Goal: Navigation & Orientation: Find specific page/section

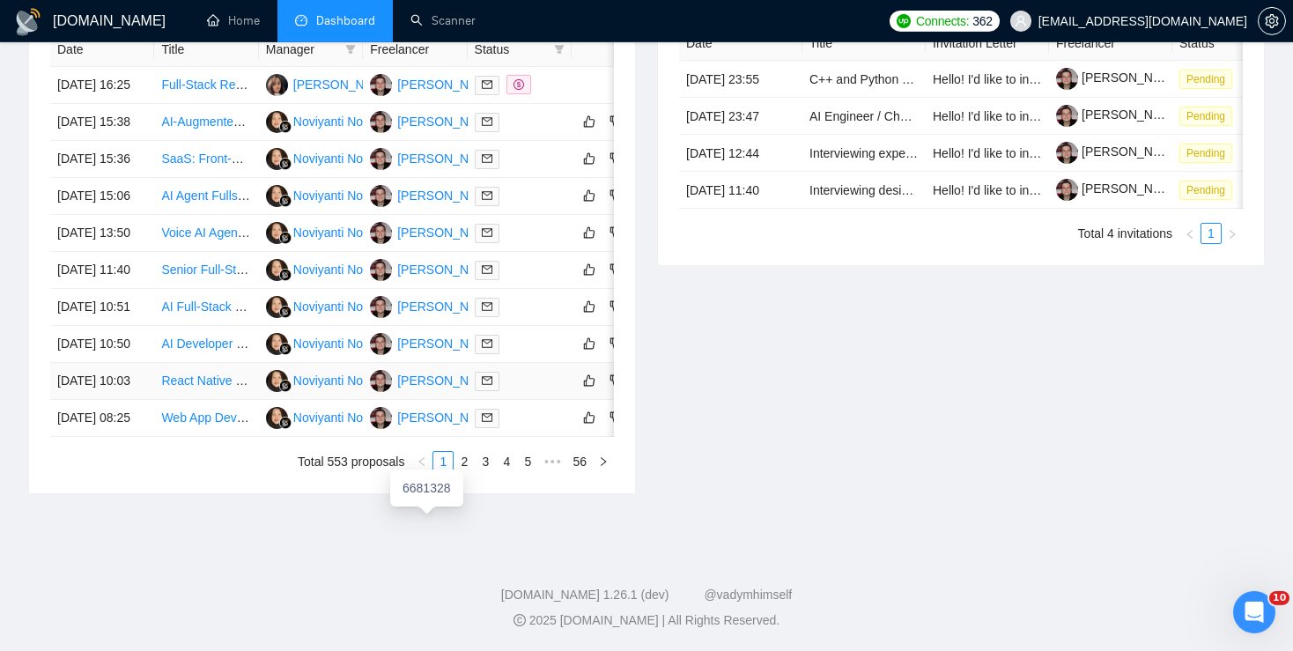
scroll to position [920, 0]
click at [463, 471] on link "2" at bounding box center [463, 461] width 19 height 19
click at [484, 471] on link "3" at bounding box center [485, 461] width 19 height 19
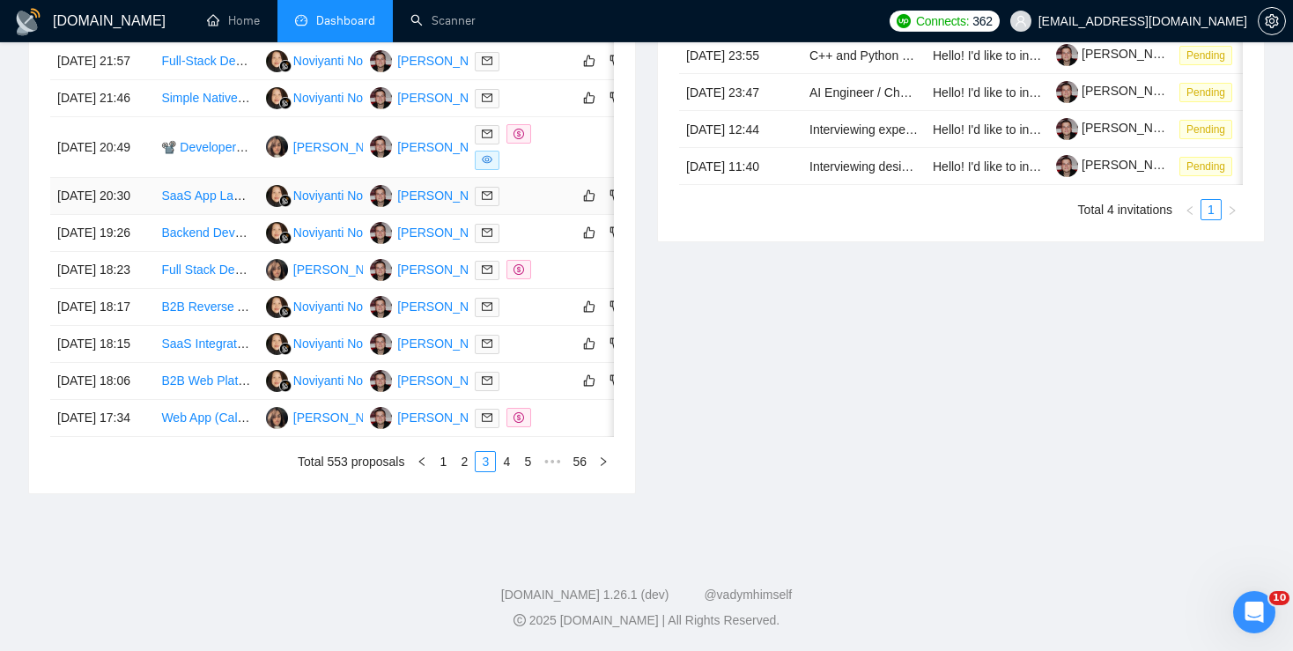
scroll to position [855, 0]
click at [513, 471] on link "4" at bounding box center [506, 461] width 19 height 19
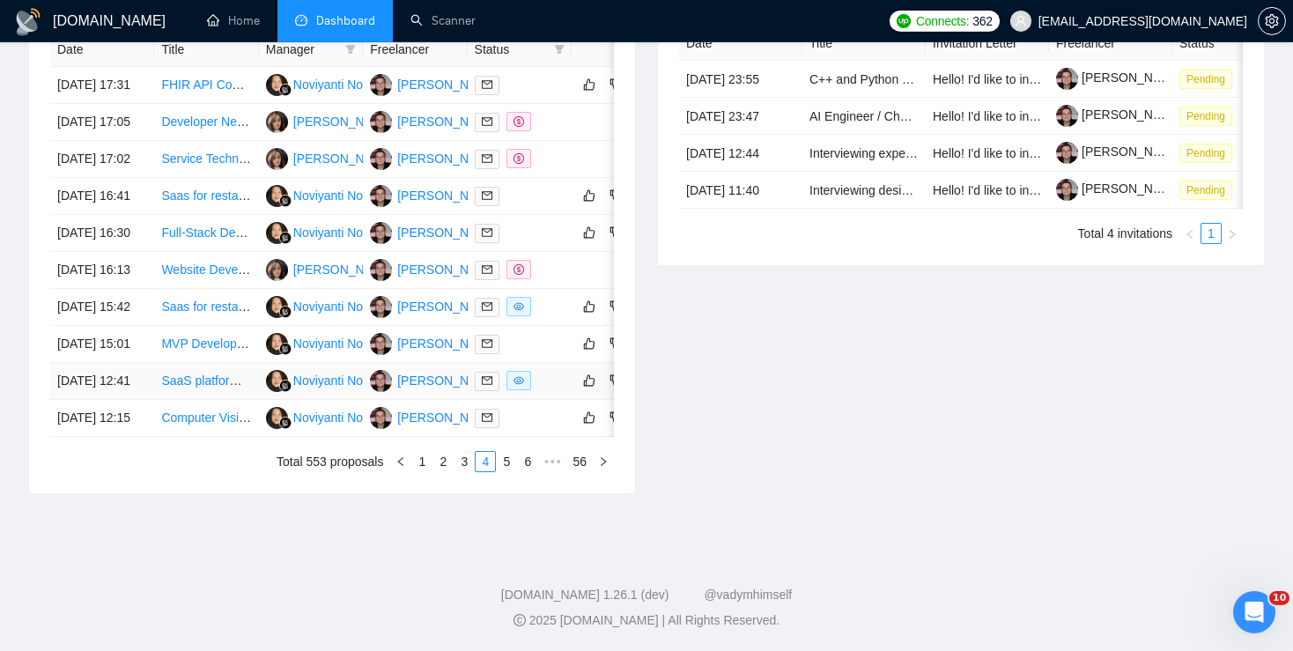
scroll to position [907, 0]
click at [507, 471] on link "5" at bounding box center [506, 461] width 19 height 19
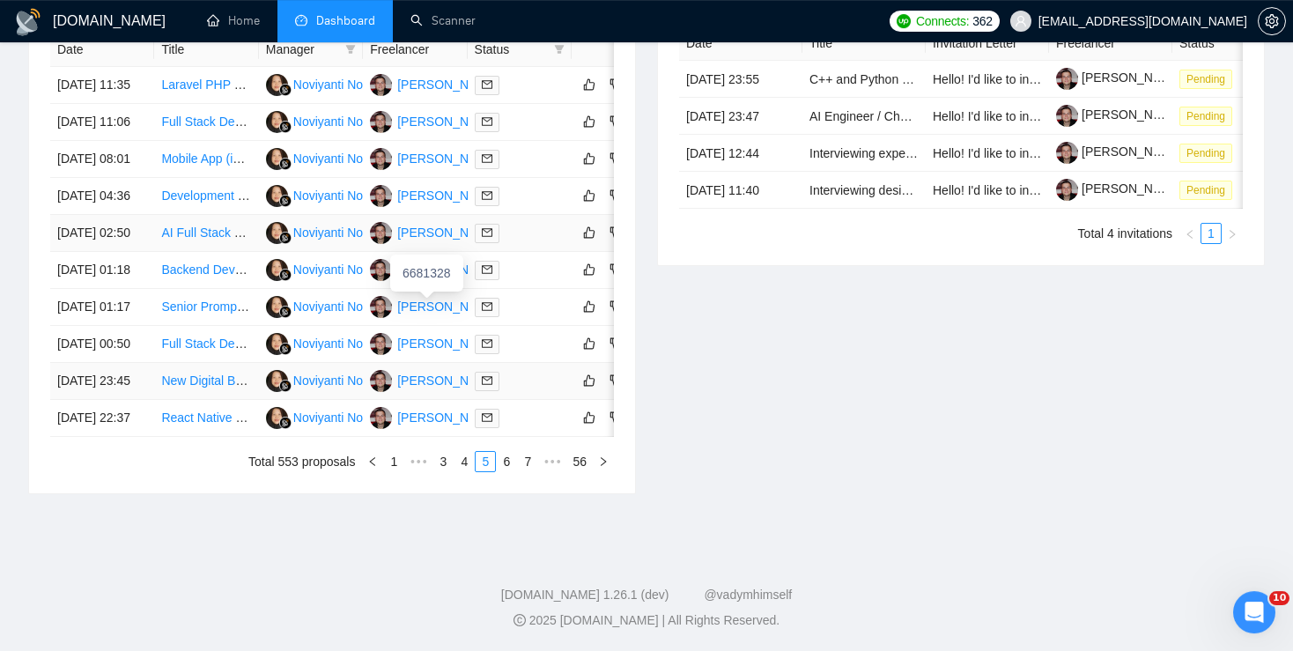
scroll to position [941, 0]
click at [508, 468] on link "6" at bounding box center [506, 461] width 19 height 19
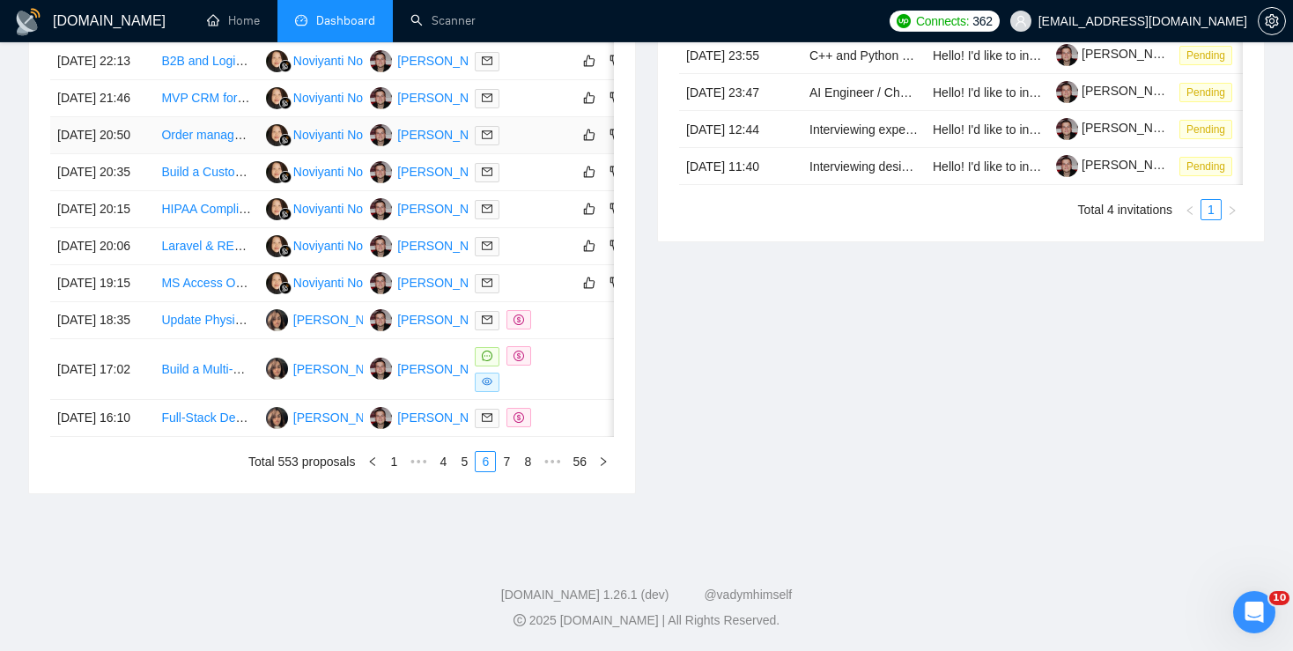
scroll to position [859, 0]
click at [515, 471] on link "7" at bounding box center [506, 461] width 19 height 19
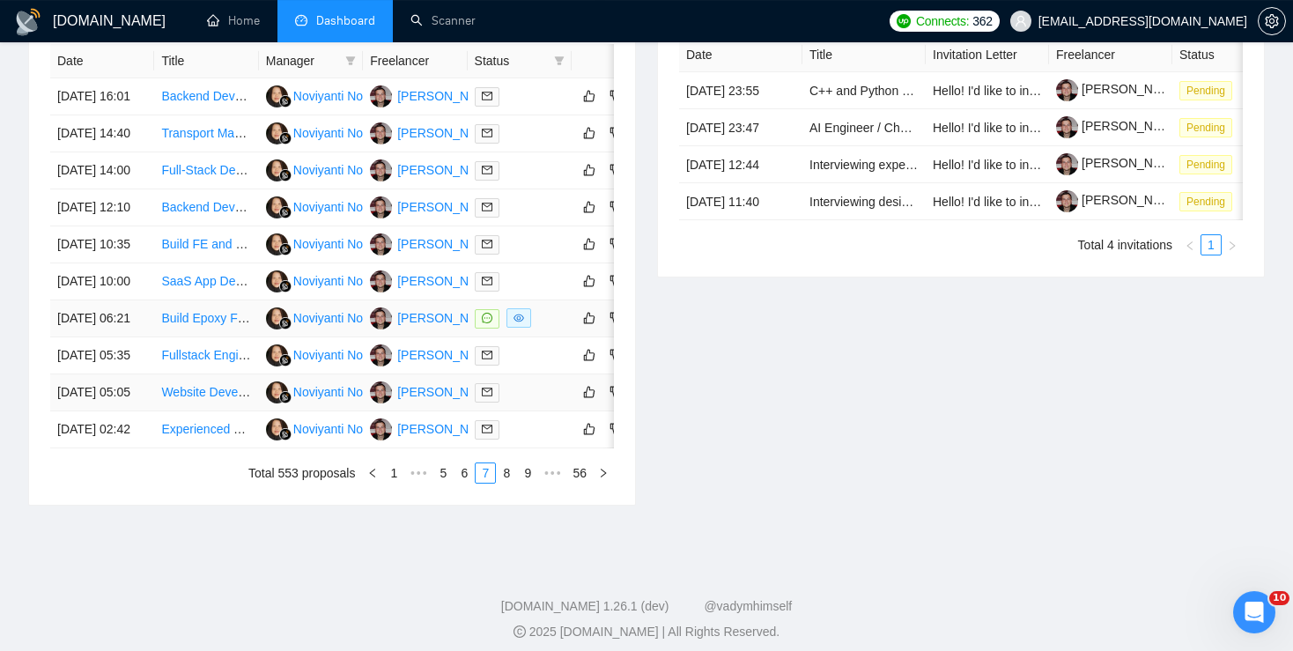
scroll to position [870, 0]
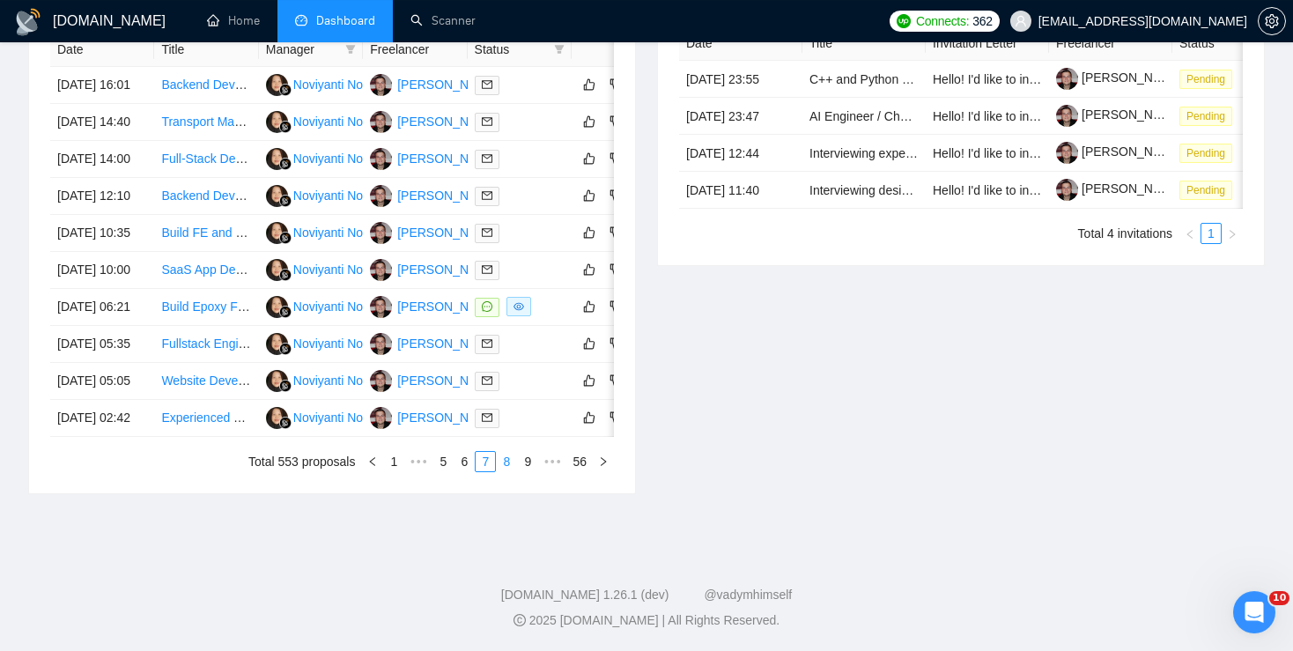
click at [505, 471] on link "8" at bounding box center [506, 461] width 19 height 19
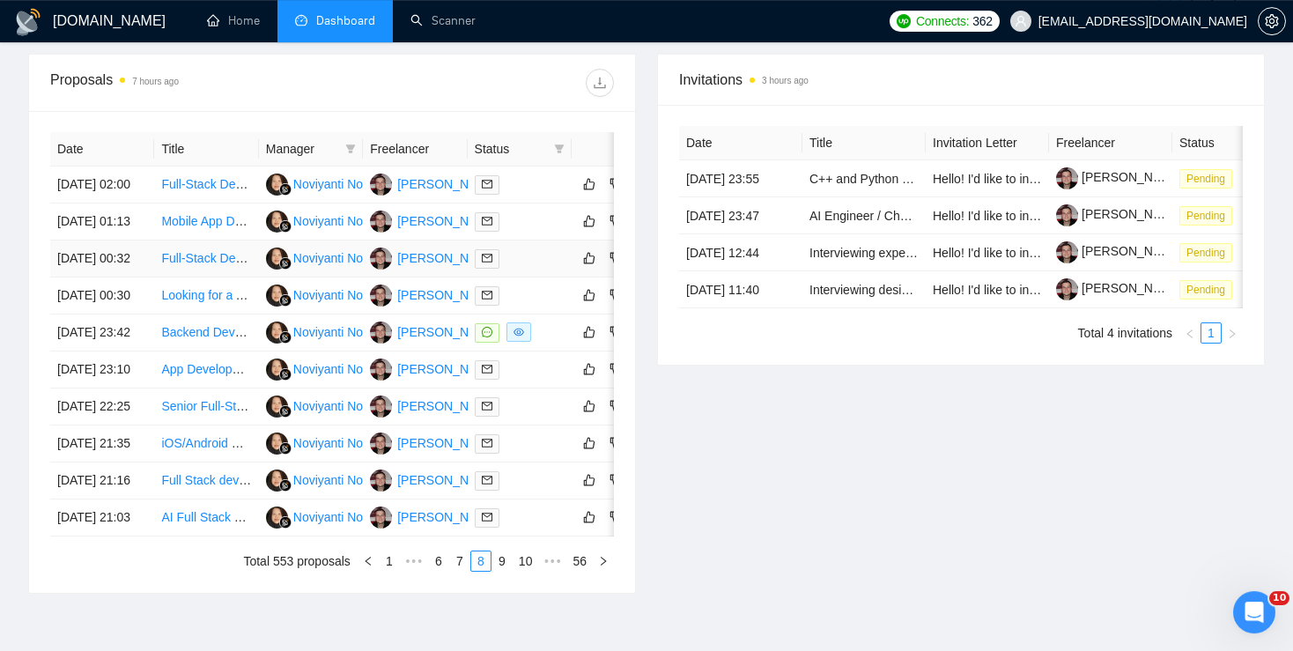
scroll to position [941, 0]
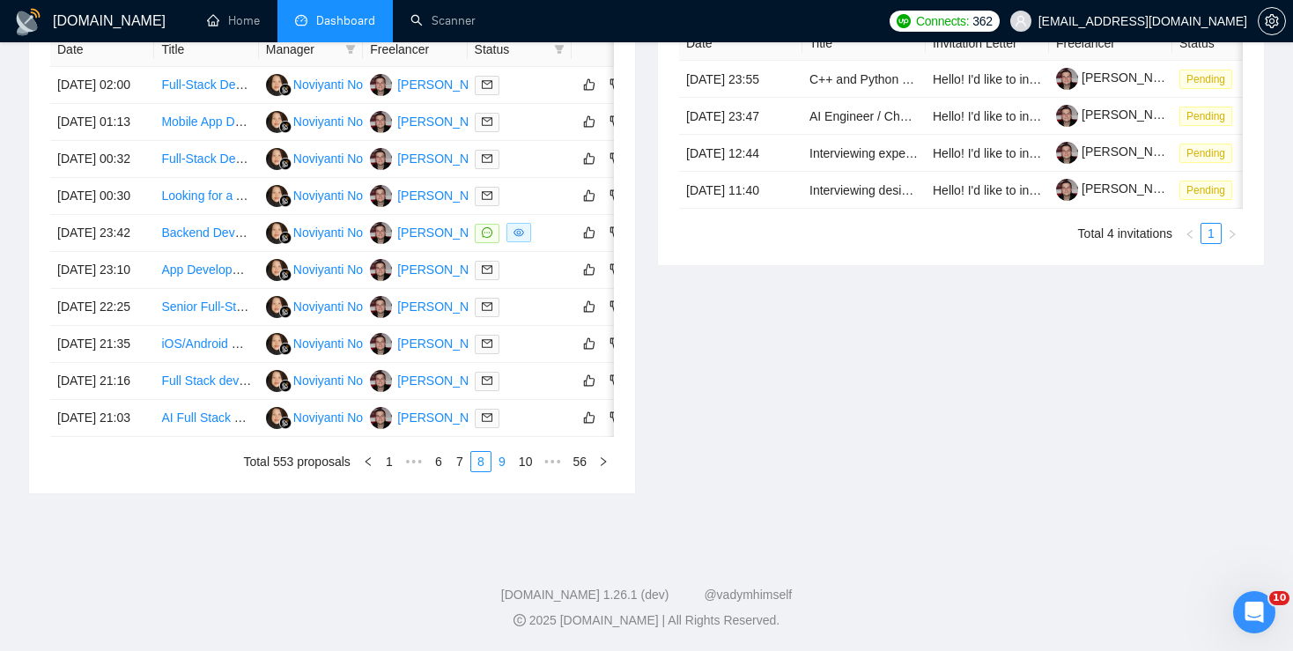
click at [502, 461] on link "9" at bounding box center [501, 461] width 19 height 19
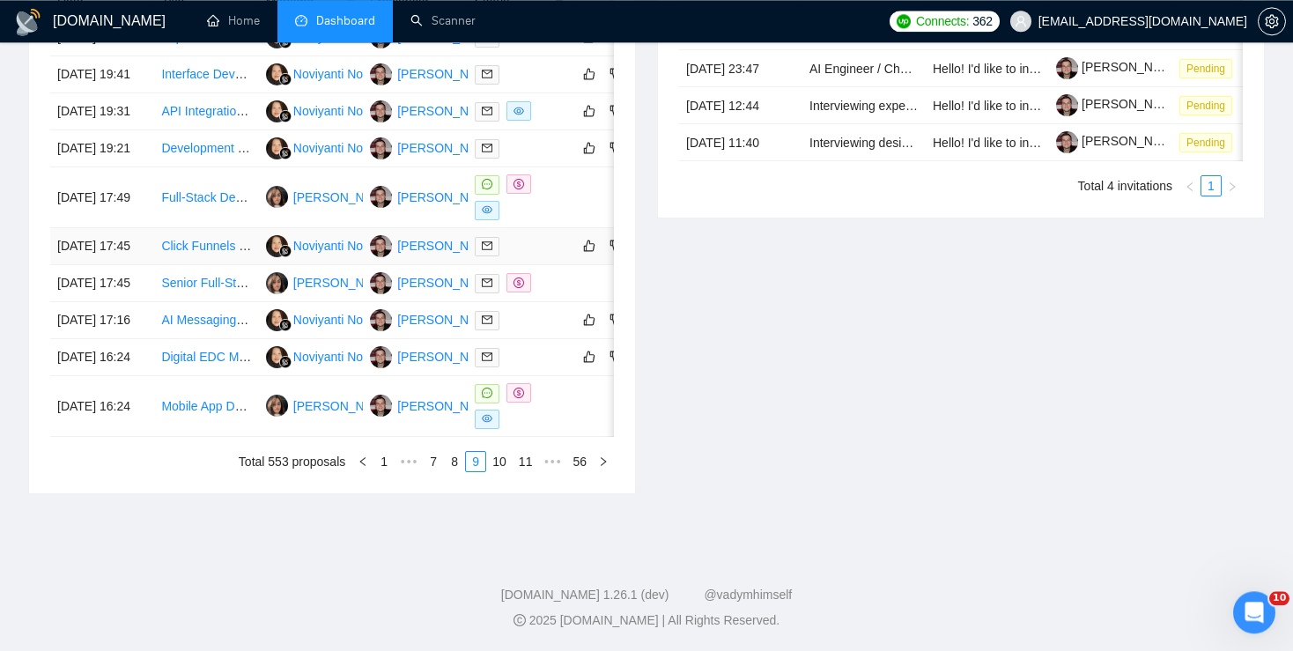
scroll to position [955, 0]
click at [499, 457] on link "10" at bounding box center [499, 461] width 25 height 19
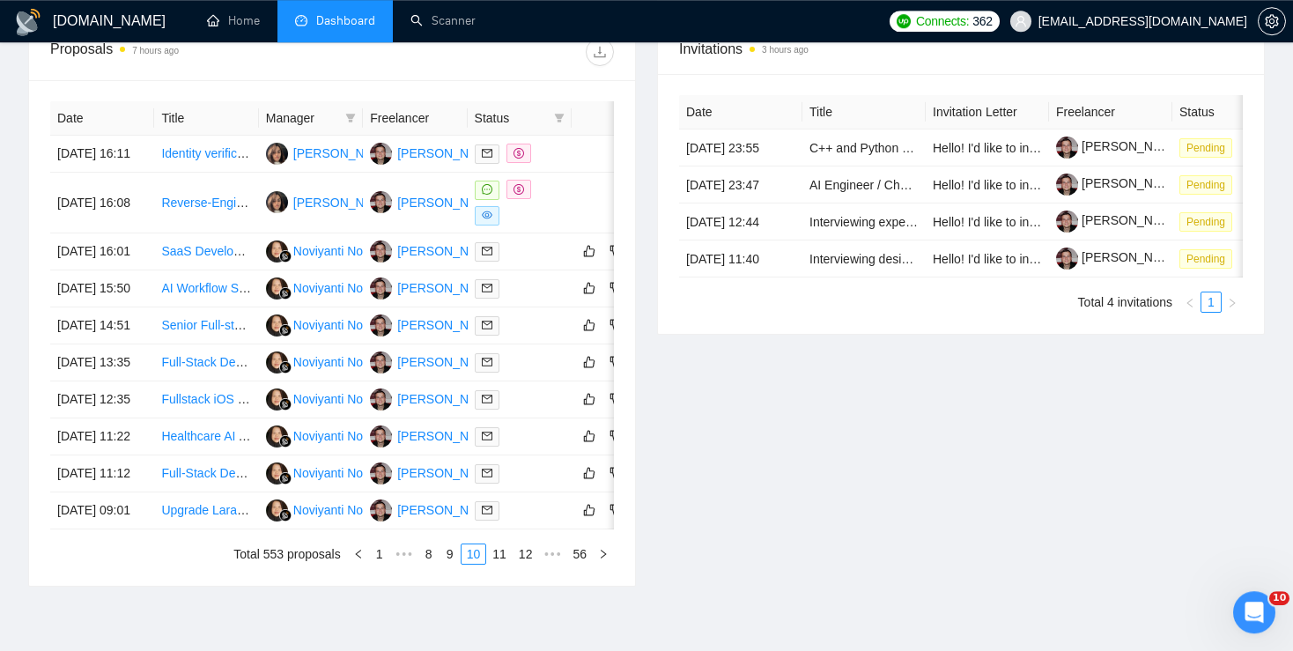
scroll to position [881, 0]
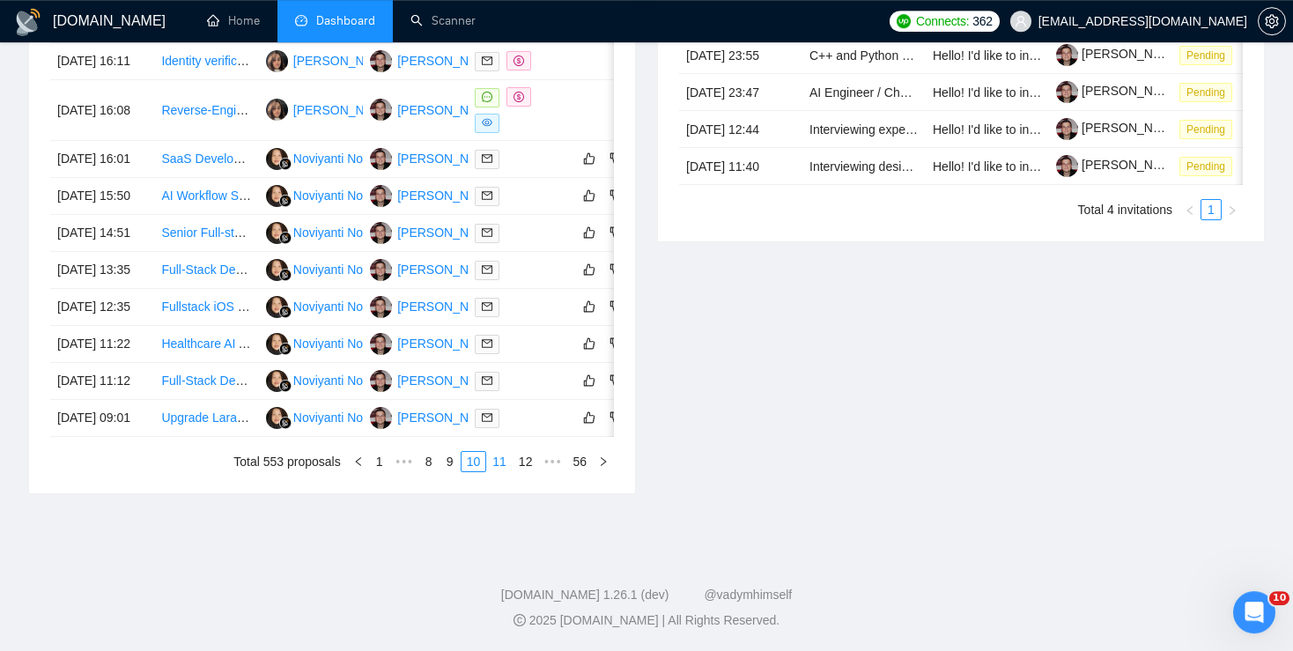
click at [510, 471] on link "11" at bounding box center [499, 461] width 25 height 19
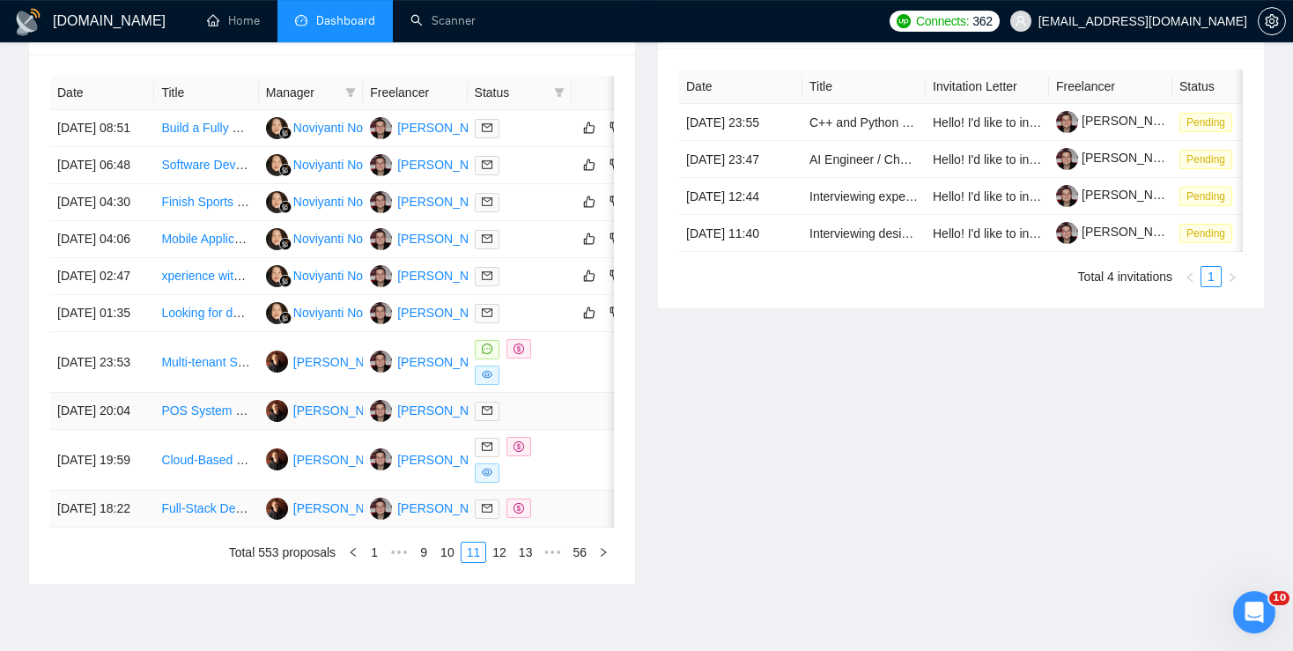
scroll to position [720, 0]
